Goal: Information Seeking & Learning: Learn about a topic

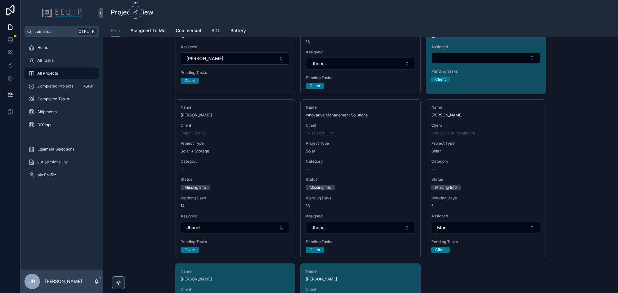
scroll to position [515, 0]
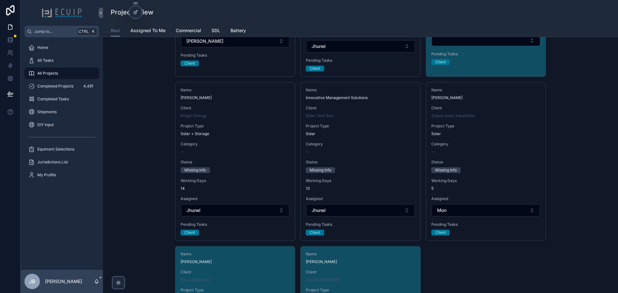
click at [261, 160] on span "Status" at bounding box center [235, 162] width 109 height 5
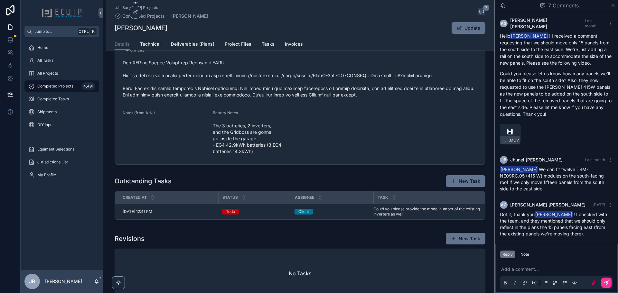
scroll to position [451, 0]
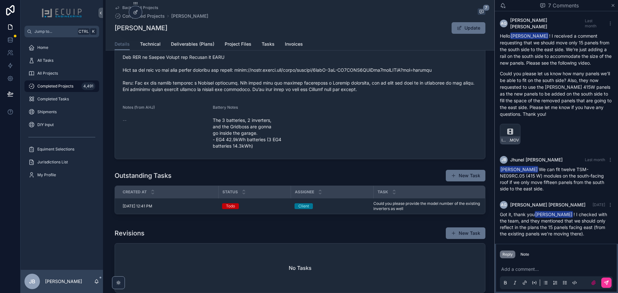
click at [391, 212] on span "Could you please provide the model number of the existing inverters as well" at bounding box center [428, 206] width 108 height 10
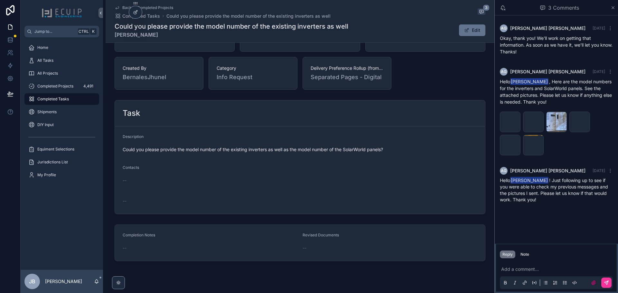
scroll to position [185, 0]
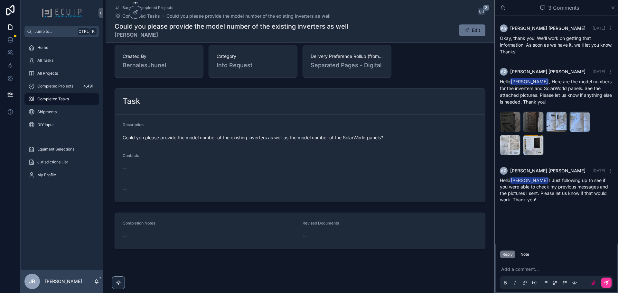
click at [57, 76] on div "All Projects" at bounding box center [61, 73] width 67 height 10
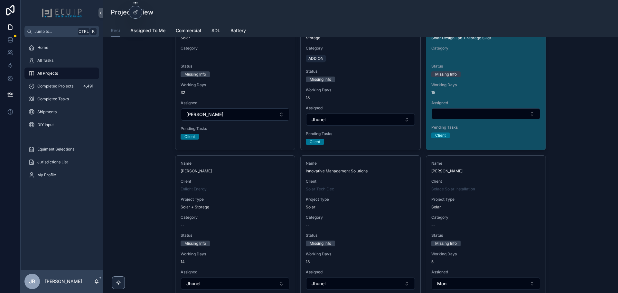
scroll to position [451, 0]
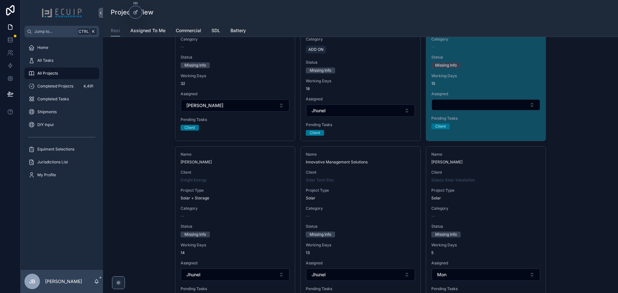
click at [63, 63] on div "All Tasks" at bounding box center [61, 60] width 67 height 10
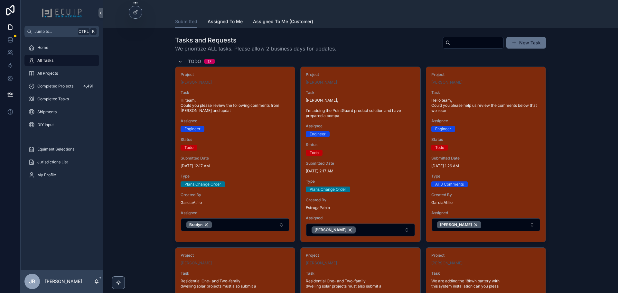
click at [58, 72] on div "All Projects" at bounding box center [61, 73] width 67 height 10
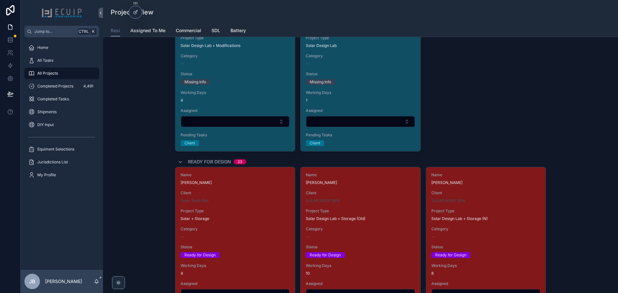
scroll to position [870, 0]
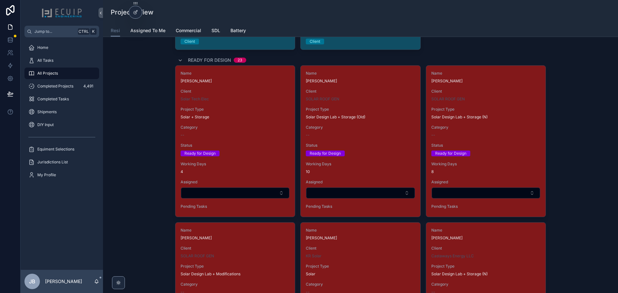
click at [243, 145] on span "Status" at bounding box center [235, 145] width 109 height 5
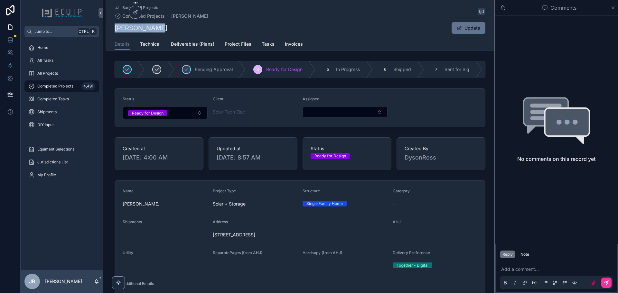
drag, startPoint x: 150, startPoint y: 29, endPoint x: 114, endPoint y: 26, distance: 36.9
click at [115, 26] on div "Sitki Yilmaz Update" at bounding box center [300, 28] width 371 height 12
copy h1 "[PERSON_NAME]"
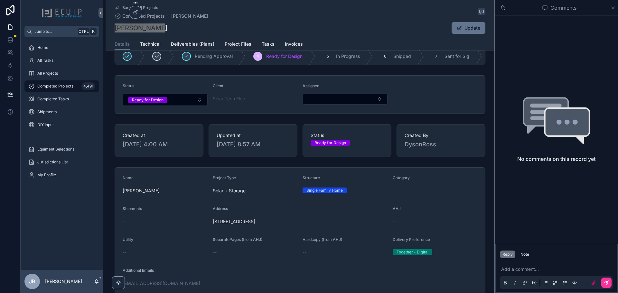
scroll to position [64, 0]
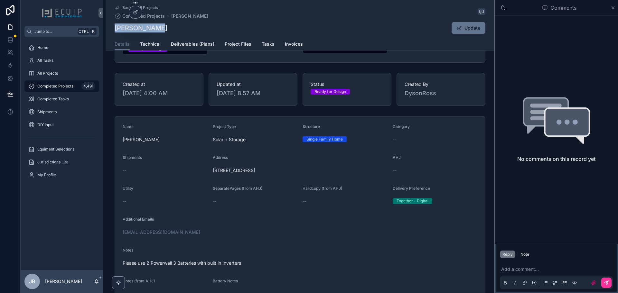
drag, startPoint x: 299, startPoint y: 178, endPoint x: 211, endPoint y: 174, distance: 87.7
click at [213, 174] on div "317 silver heron wy, st augustine, 32092" at bounding box center [300, 171] width 175 height 10
copy span "317 silver heron wy, st augustine, 32092"
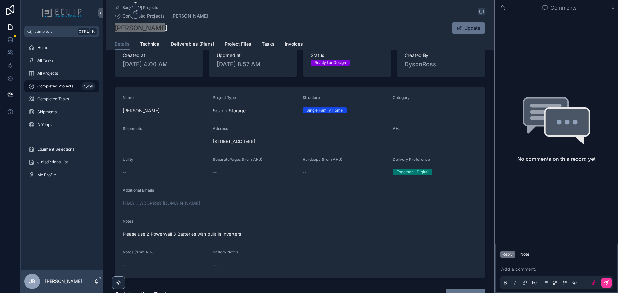
scroll to position [97, 0]
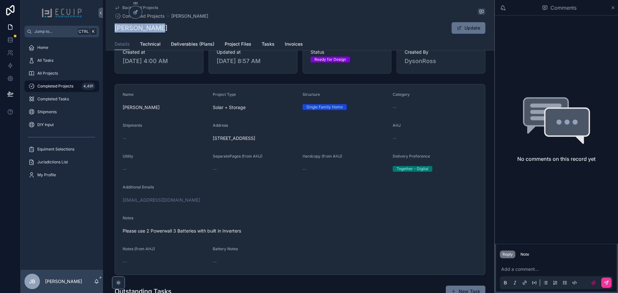
click at [237, 43] on span "Project Files" at bounding box center [238, 44] width 27 height 6
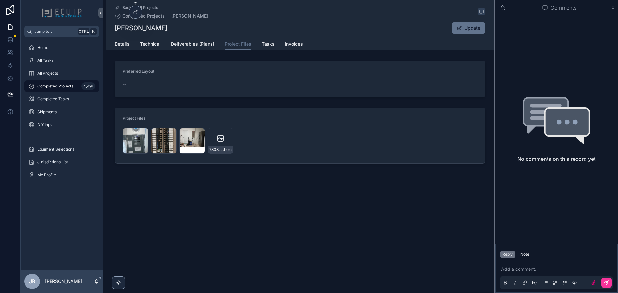
click at [133, 141] on div "PHOTO-2025-09-16-21-36-00 .jpg" at bounding box center [136, 141] width 26 height 26
click at [193, 143] on div "PHOTO-2025-09-16-21-36-00-(2) .jpg" at bounding box center [192, 141] width 26 height 26
click at [219, 141] on icon "scrollable content" at bounding box center [221, 139] width 6 height 6
click at [0, 0] on icon "scrollable content" at bounding box center [0, 0] width 0 height 0
drag, startPoint x: 154, startPoint y: 27, endPoint x: 126, endPoint y: 28, distance: 28.0
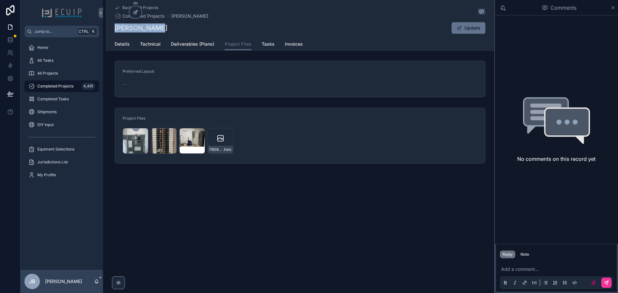
click at [116, 29] on div "Sitki Yilmaz Update" at bounding box center [300, 28] width 371 height 12
copy h1 "[PERSON_NAME]"
click at [134, 137] on div "PHOTO-2025-09-16-21-36-00 .jpg" at bounding box center [136, 141] width 26 height 26
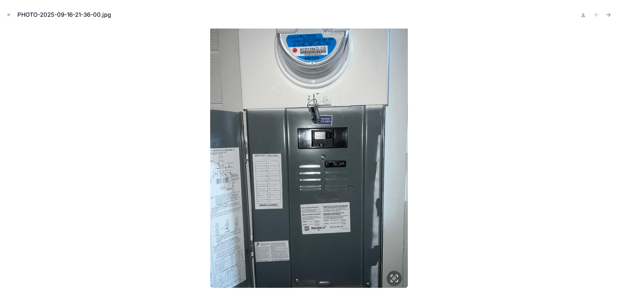
click at [139, 137] on div at bounding box center [309, 157] width 608 height 261
click at [10, 15] on icon "Close modal" at bounding box center [8, 15] width 5 height 5
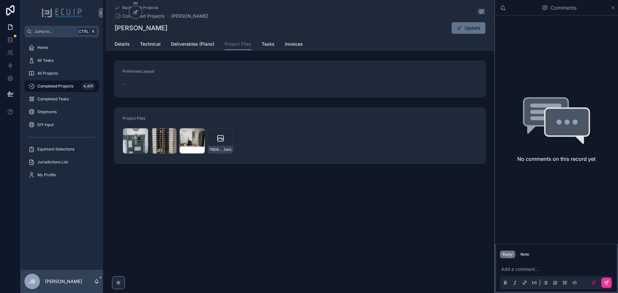
click at [124, 46] on span "Details" at bounding box center [122, 44] width 15 height 6
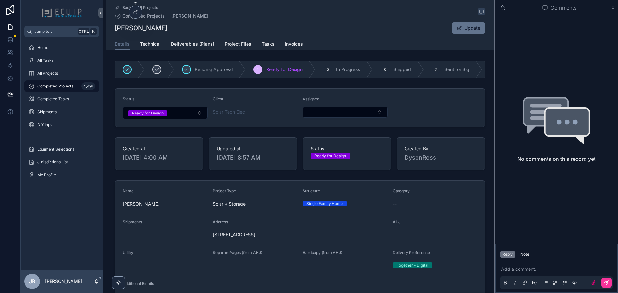
drag, startPoint x: 303, startPoint y: 239, endPoint x: 210, endPoint y: 243, distance: 93.5
click at [210, 243] on form "Name Sitki Yilmaz Project Type Solar + Storage Structure Single Family Home Cat…" at bounding box center [300, 276] width 370 height 191
copy span "317 silver heron wy, st augustine, 32092"
click at [367, 114] on button "Select Button" at bounding box center [345, 112] width 85 height 11
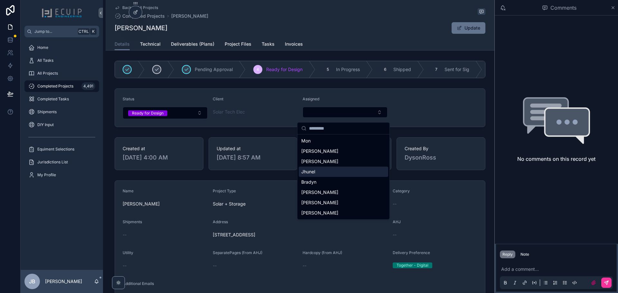
click at [313, 172] on span "Jhunel" at bounding box center [308, 172] width 14 height 6
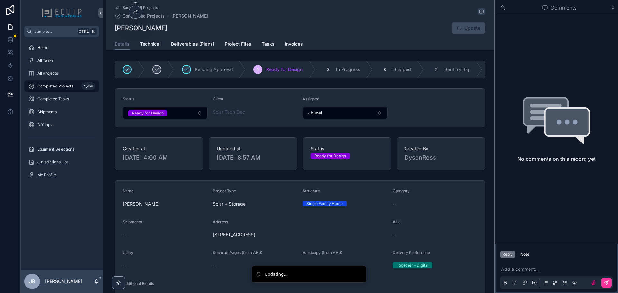
click at [402, 111] on form "Status Ready for Design Client Solar Tech Elec Assigned Jhunel" at bounding box center [300, 108] width 370 height 38
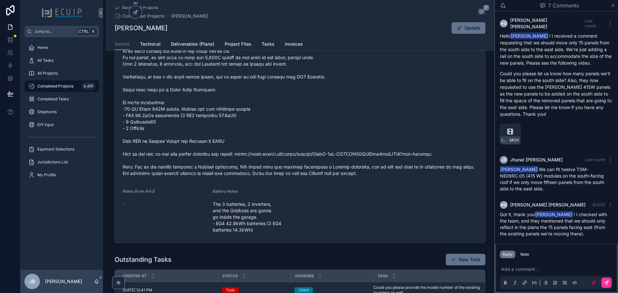
scroll to position [451, 0]
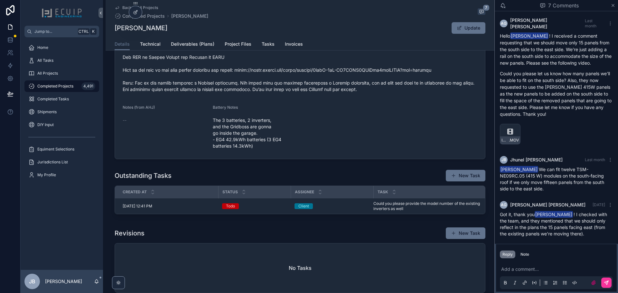
click at [337, 209] on div "Client" at bounding box center [332, 207] width 75 height 6
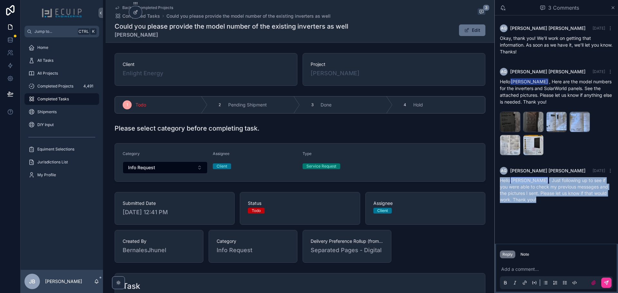
drag, startPoint x: 541, startPoint y: 204, endPoint x: 499, endPoint y: 184, distance: 46.4
click at [499, 184] on div "AG Atilio Garcia Yesterday Hello Jhunel Bernales ! Just following up to see if …" at bounding box center [556, 185] width 121 height 44
copy span "Hello Jhunel Bernales ! Just following up to see if you were able to check my p…"
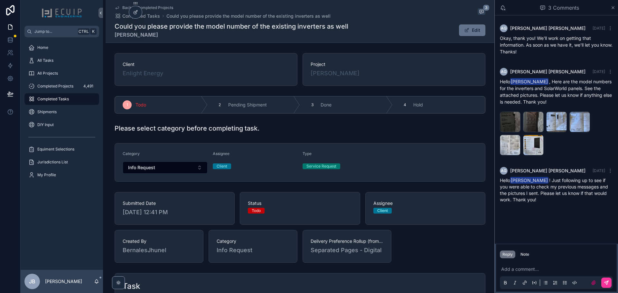
click at [519, 271] on p "scrollable content" at bounding box center [557, 269] width 113 height 6
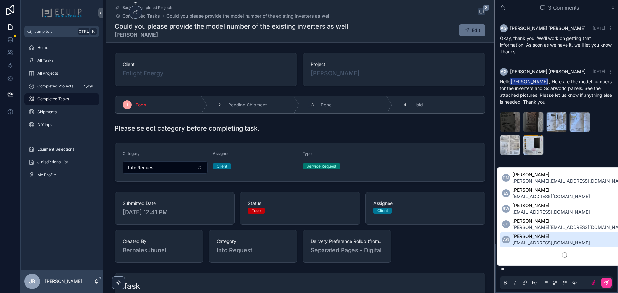
click at [530, 240] on span "Atilio Garcia" at bounding box center [552, 236] width 78 height 6
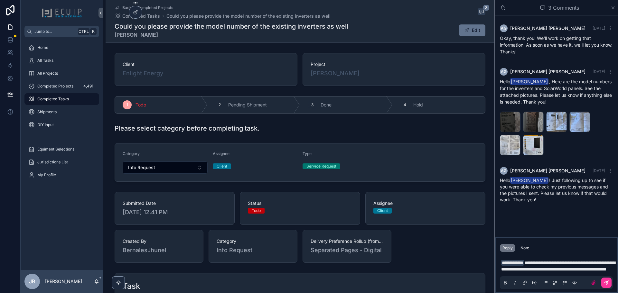
click at [609, 280] on button "scrollable content" at bounding box center [607, 283] width 10 height 10
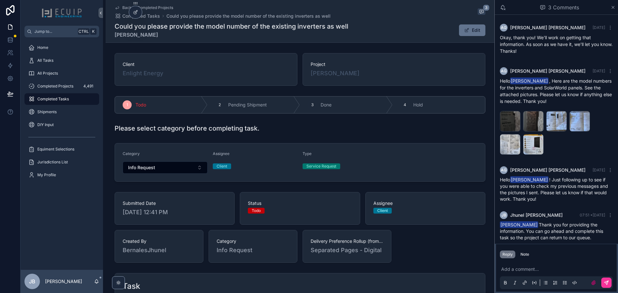
click at [49, 70] on div "All Projects" at bounding box center [61, 73] width 67 height 10
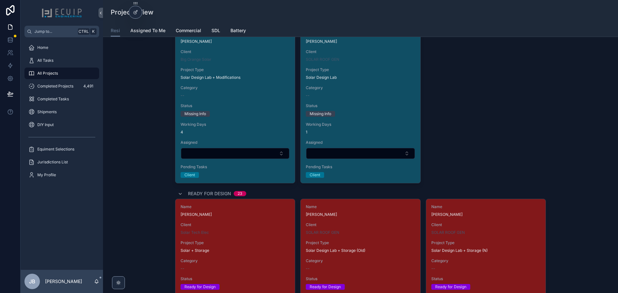
scroll to position [870, 0]
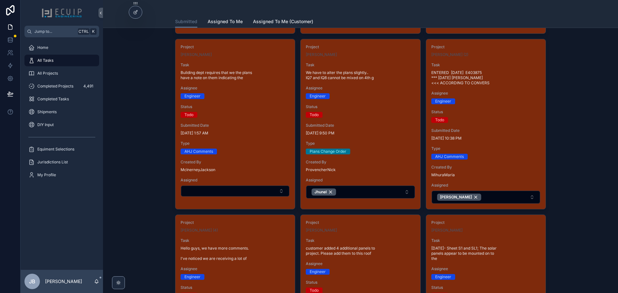
scroll to position [354, 0]
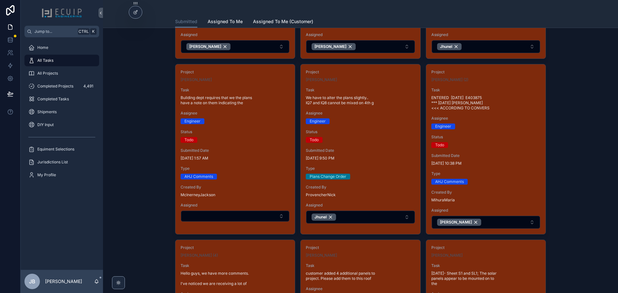
click at [360, 123] on div "Engineer" at bounding box center [360, 122] width 109 height 6
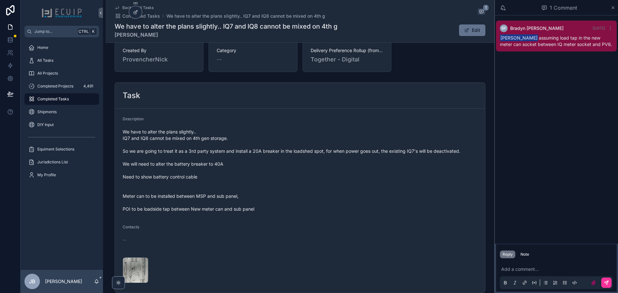
scroll to position [225, 0]
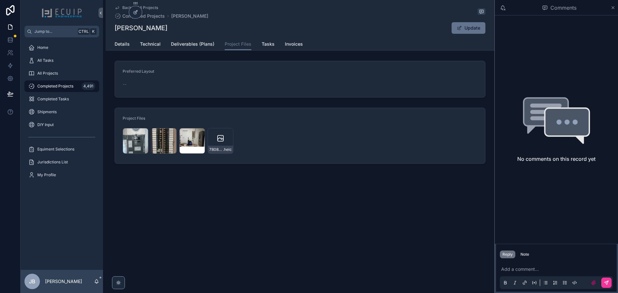
click at [189, 141] on div "PHOTO-2025-09-16-21-36-00-(2) .jpg" at bounding box center [192, 141] width 26 height 26
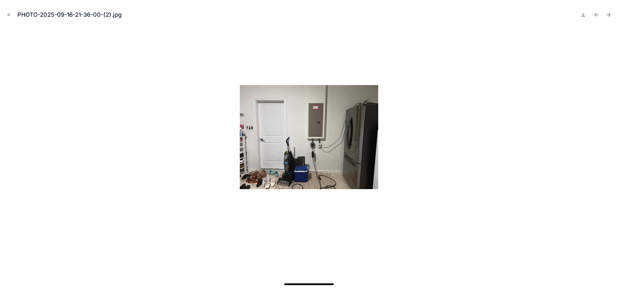
click at [10, 14] on icon "Close modal" at bounding box center [8, 15] width 5 height 5
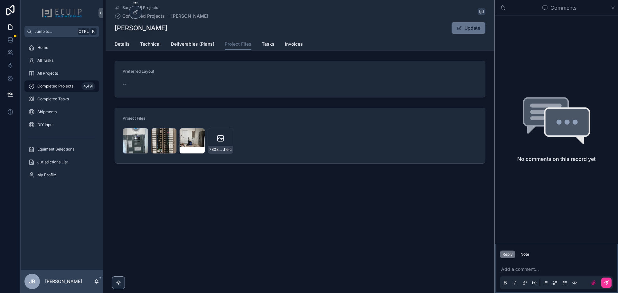
click at [157, 140] on div "PHOTO-2025-09-16-21-36-00-(1) .jpg" at bounding box center [164, 141] width 26 height 26
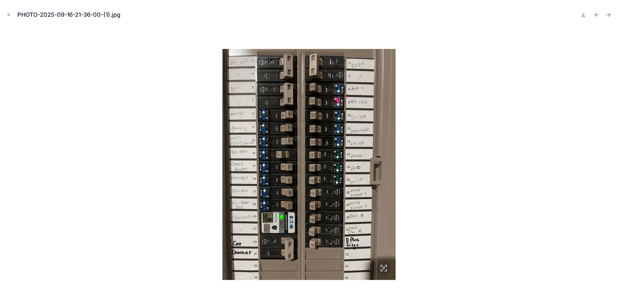
click at [6, 15] on button "Close modal" at bounding box center [8, 14] width 7 height 7
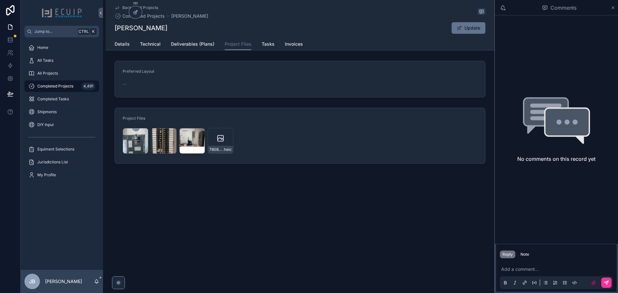
click at [134, 143] on div "PHOTO-2025-09-16-21-36-00 .jpg" at bounding box center [136, 141] width 26 height 26
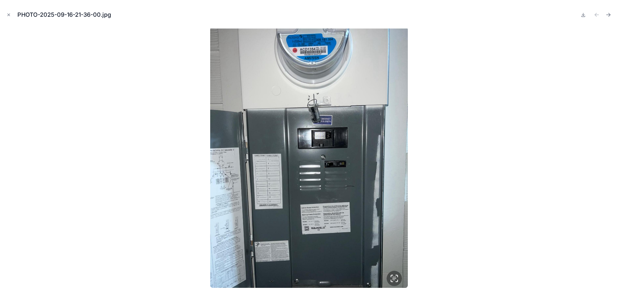
click at [7, 18] on button "Close modal" at bounding box center [8, 14] width 7 height 7
